Goal: Information Seeking & Learning: Learn about a topic

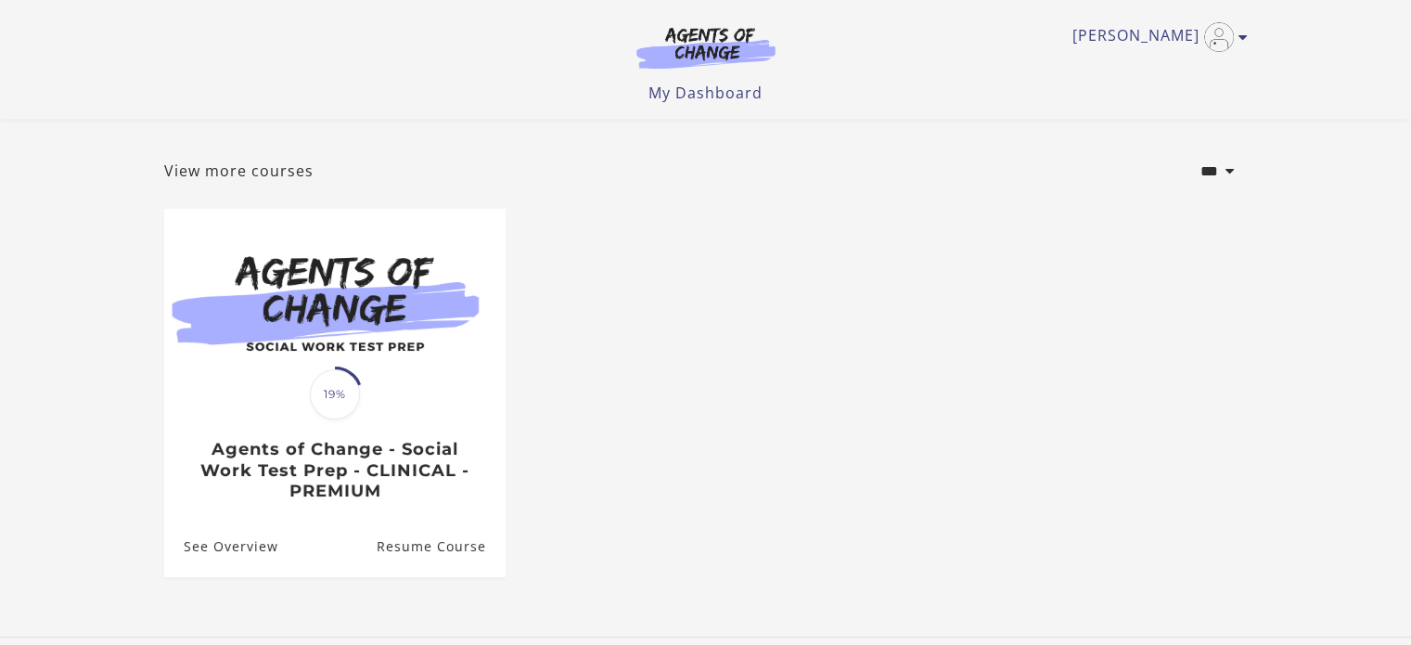
scroll to position [204, 0]
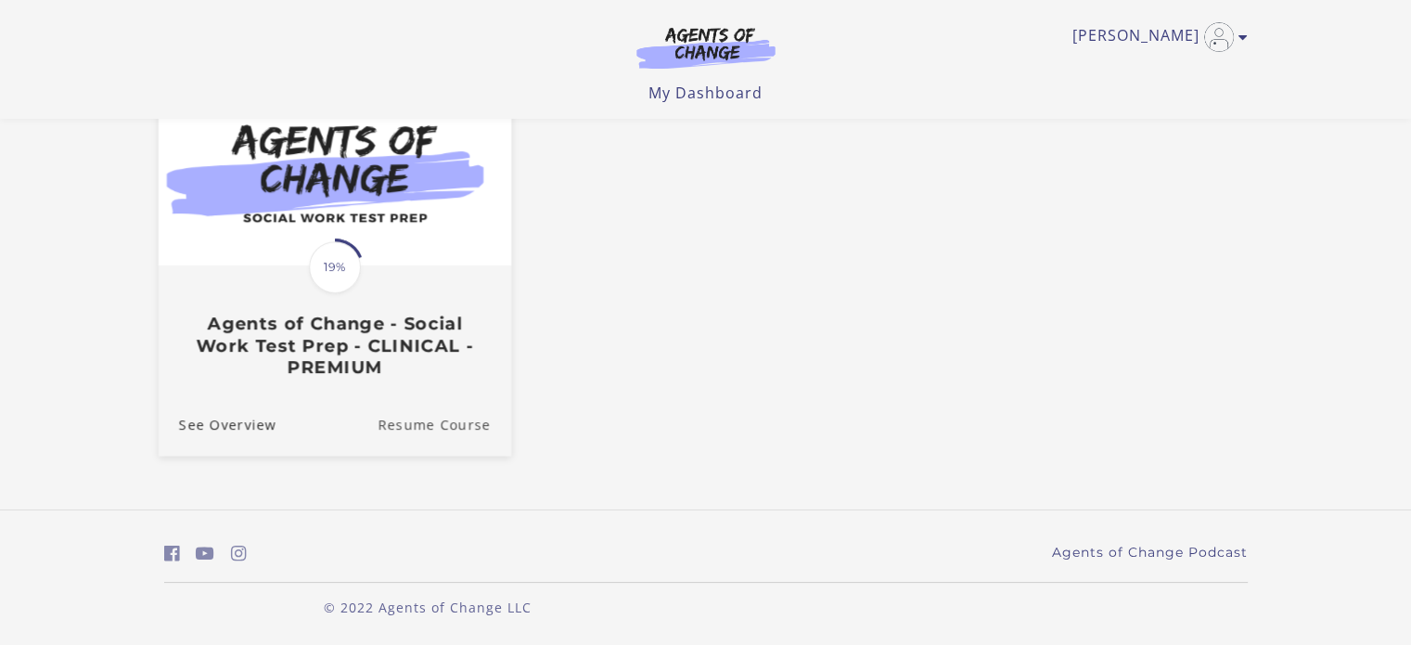
click at [417, 417] on link "Resume Course" at bounding box center [444, 424] width 134 height 62
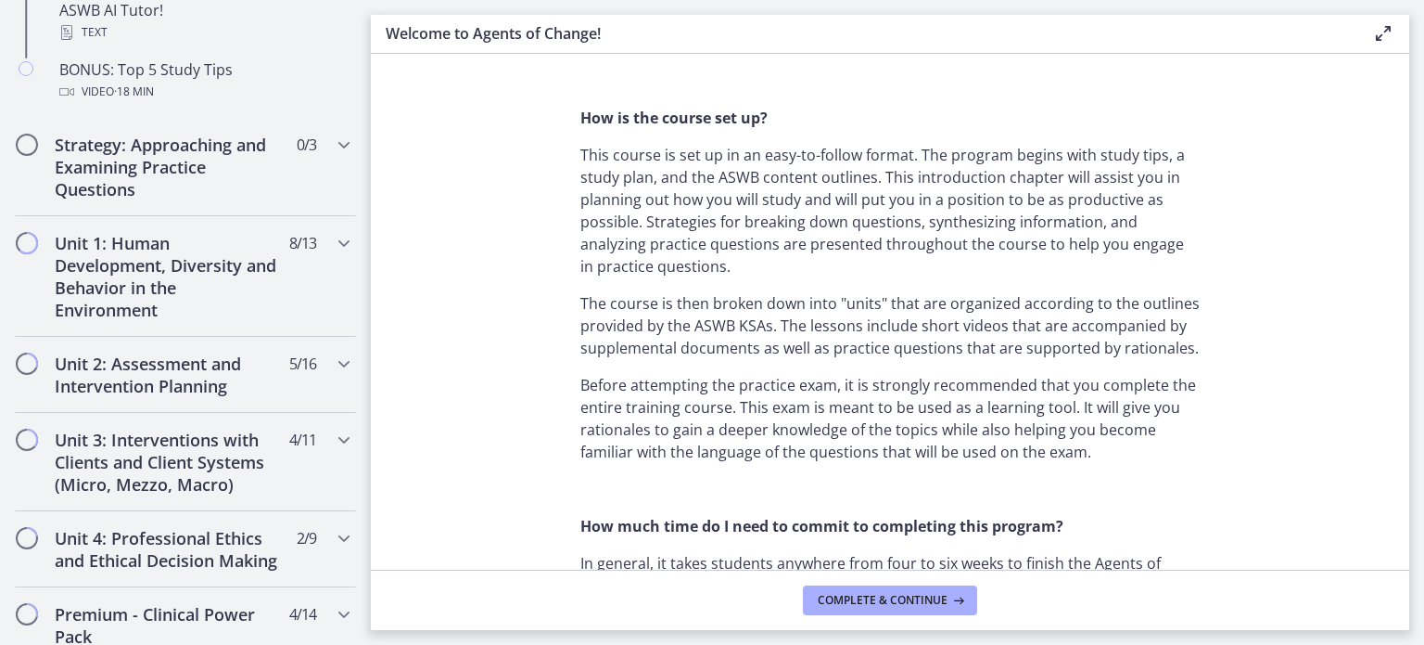
scroll to position [1298, 0]
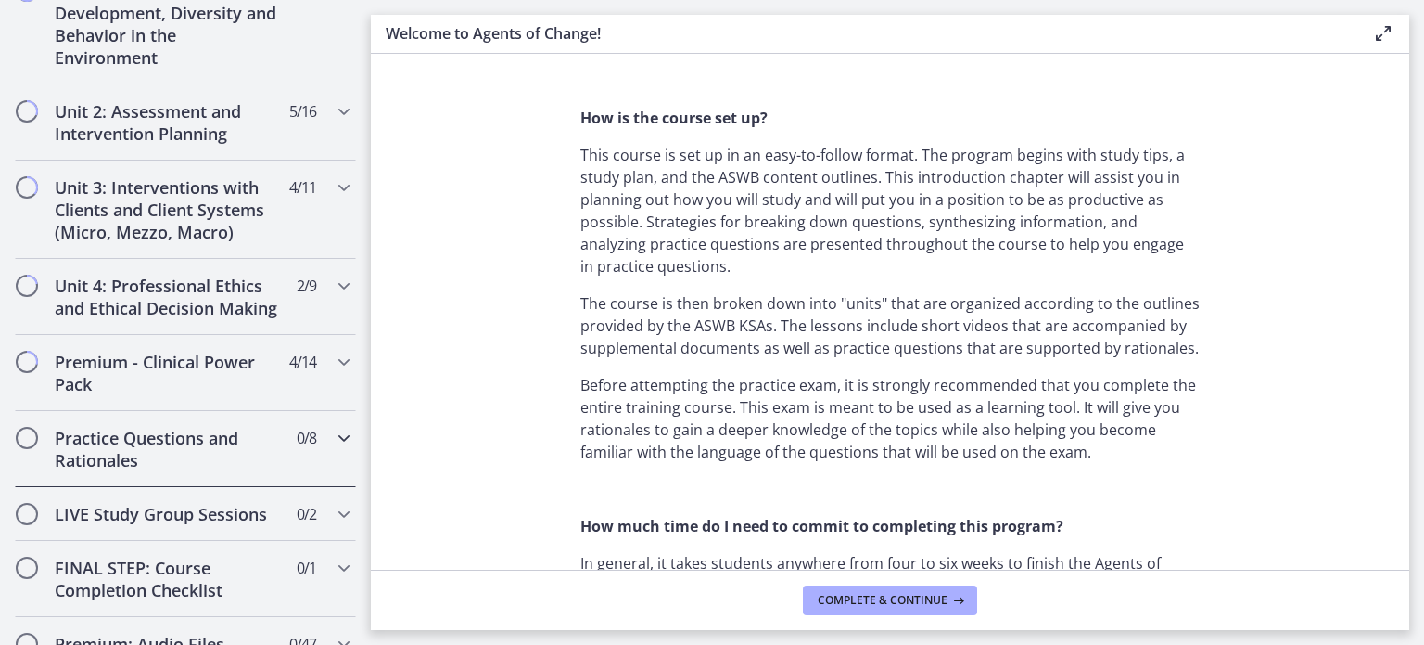
click at [275, 461] on div "Practice Questions and Rationales 0 / 8 Completed" at bounding box center [185, 449] width 341 height 76
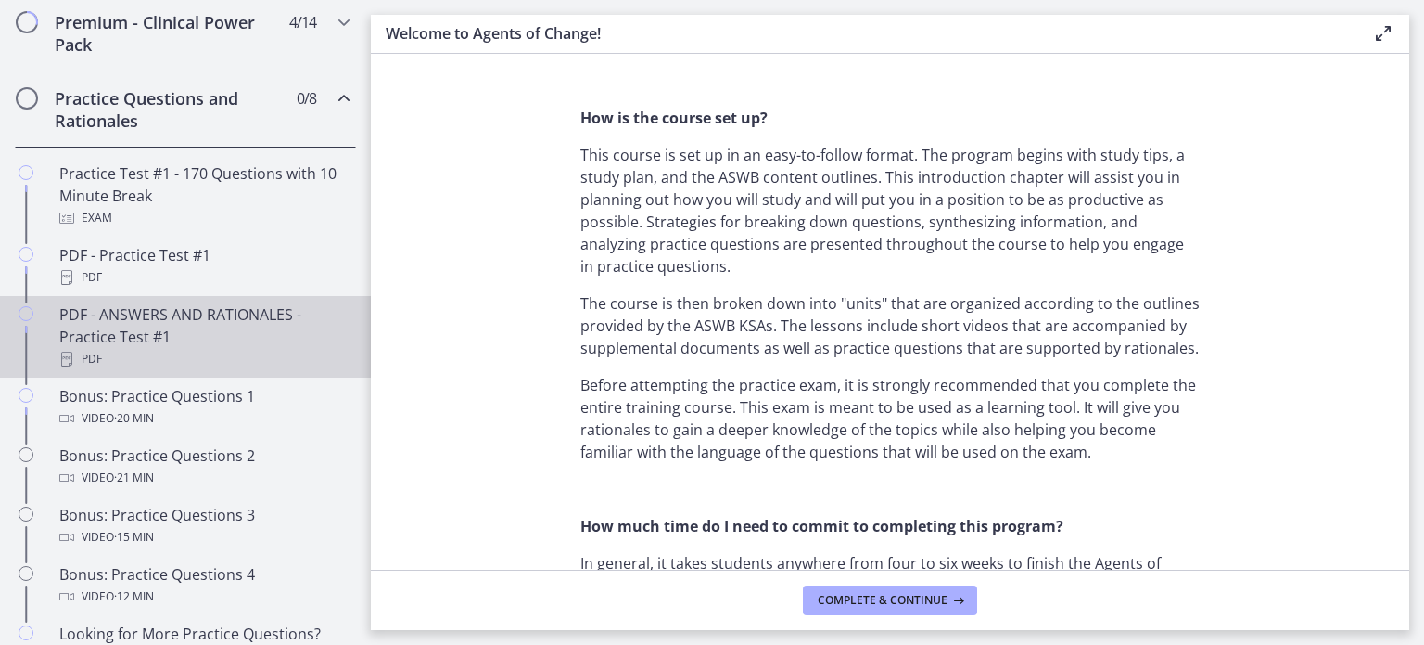
scroll to position [935, 0]
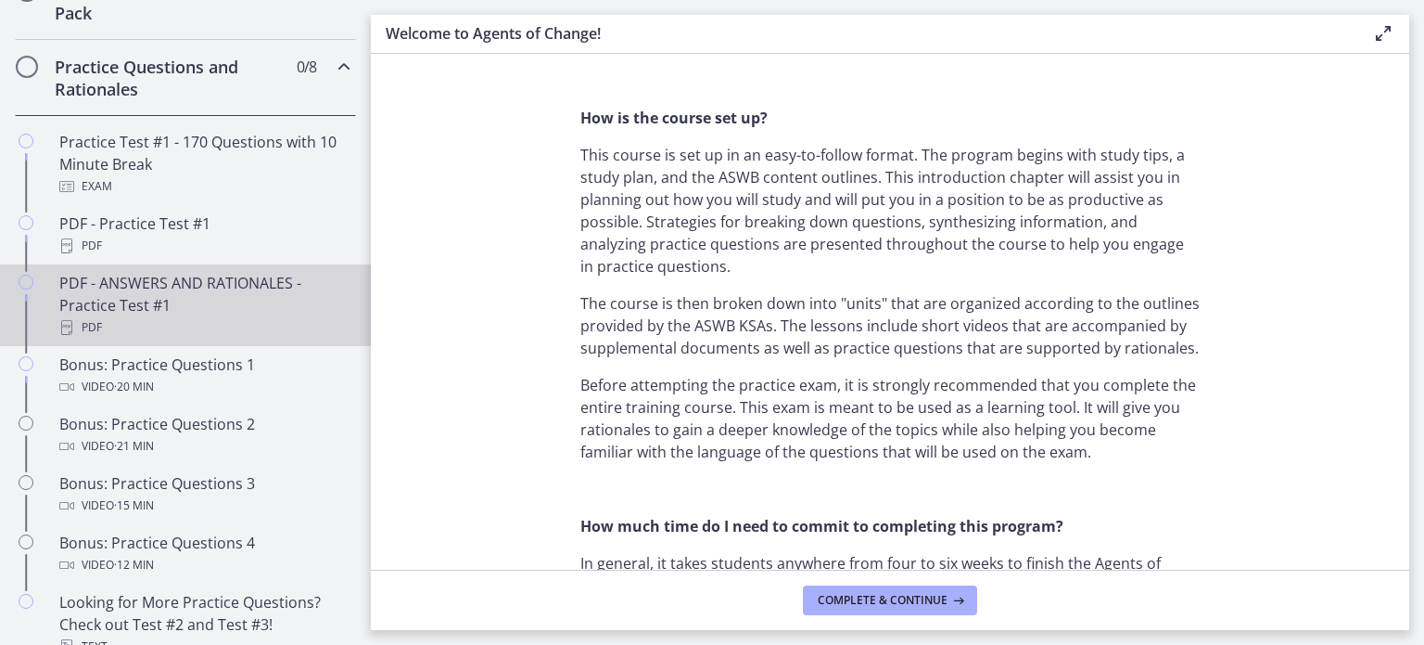
click at [249, 306] on div "PDF - ANSWERS AND RATIONALES - Practice Test #1 PDF" at bounding box center [203, 305] width 289 height 67
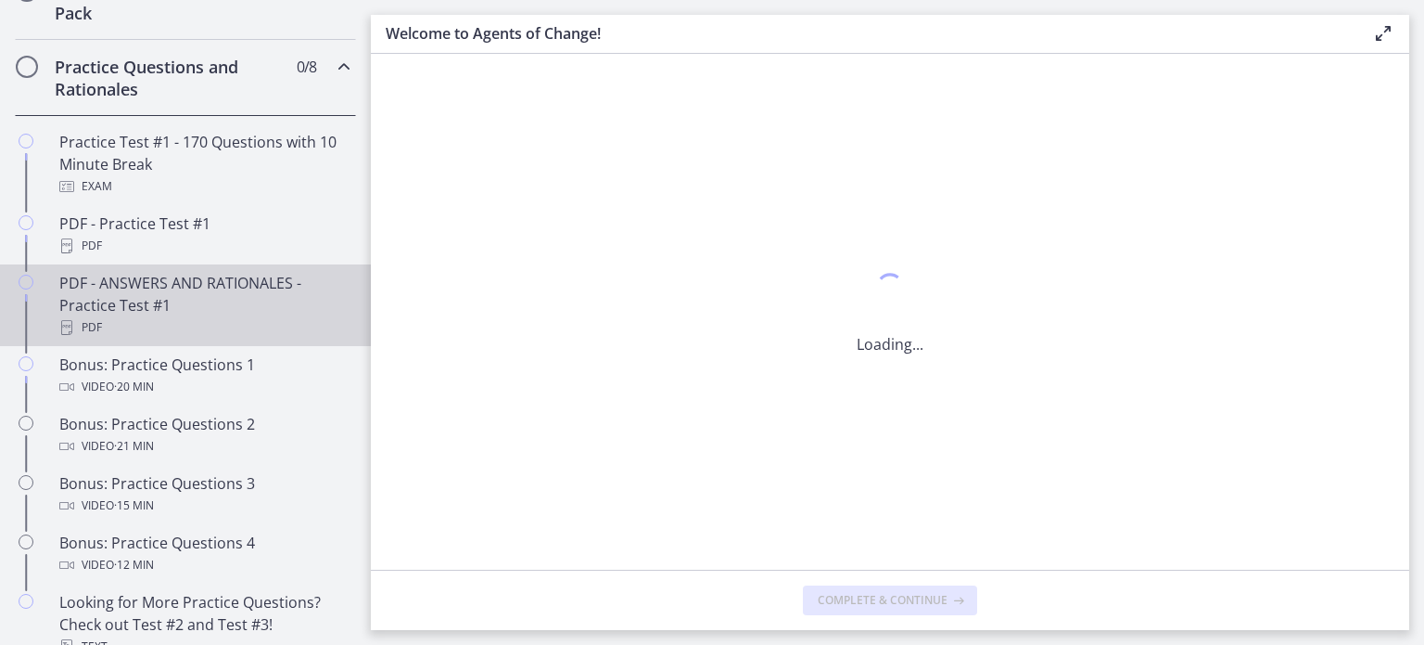
scroll to position [0, 0]
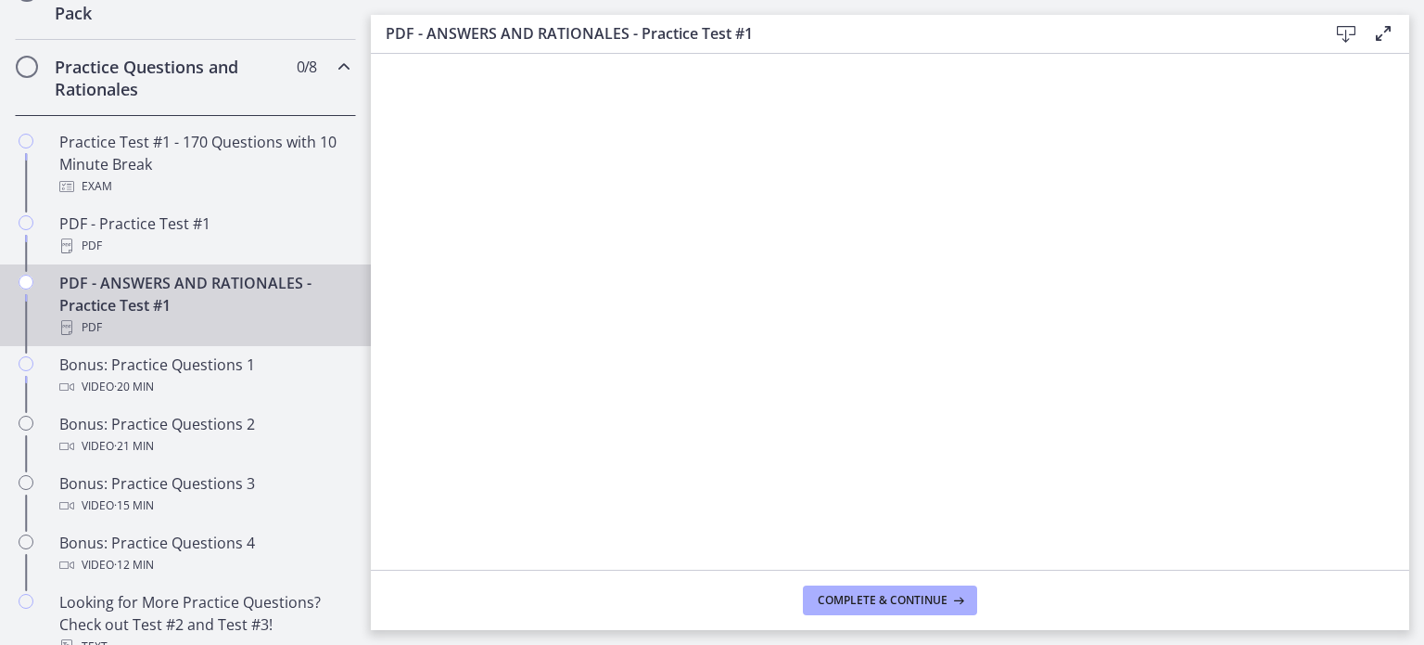
click at [1380, 36] on icon at bounding box center [1384, 33] width 22 height 22
